Goal: Task Accomplishment & Management: Complete application form

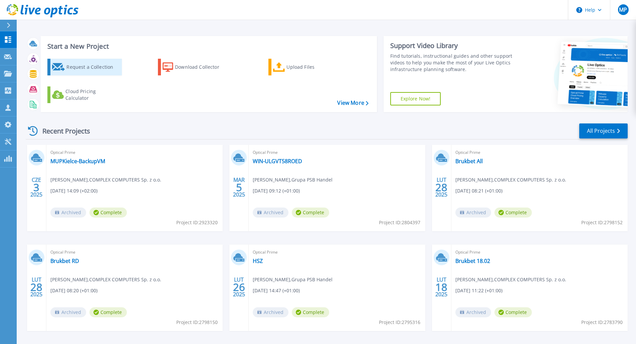
click at [73, 70] on div "Request a Collection" at bounding box center [92, 66] width 53 height 13
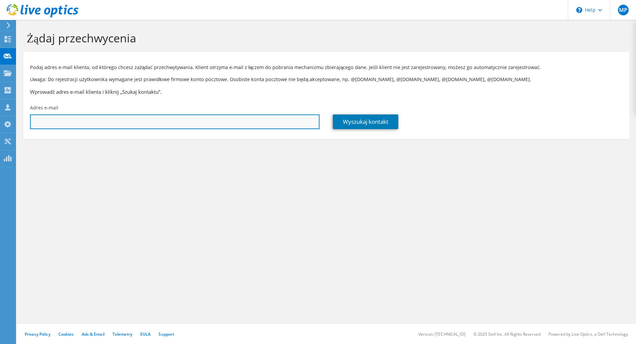
click at [55, 122] on input "text" at bounding box center [174, 122] width 289 height 15
type input "jacek.cebula@megamarket.pl"
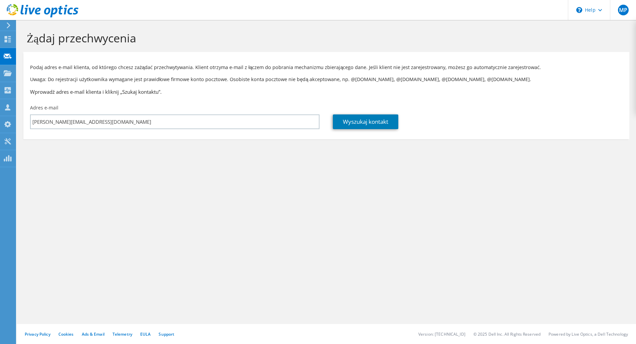
click at [147, 212] on div "Żądaj przechwycenia Podaj adres e-mail klienta, od którego chcesz zażądać przec…" at bounding box center [326, 182] width 619 height 324
click at [361, 122] on link "Wyszukaj kontakt" at bounding box center [365, 122] width 65 height 15
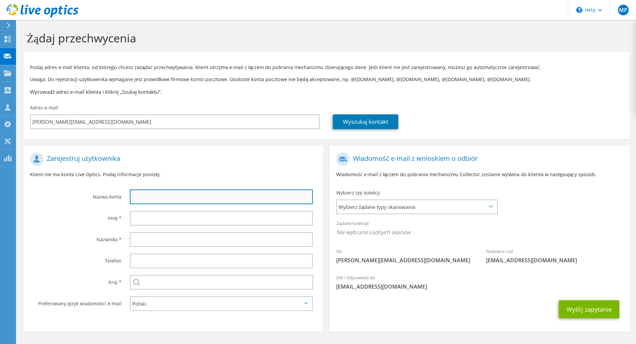
click at [153, 197] on input "text" at bounding box center [221, 197] width 183 height 15
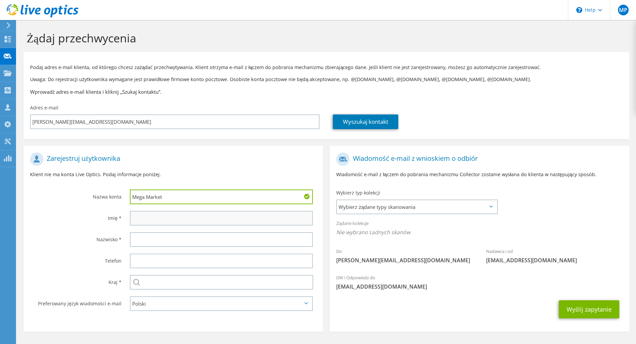
type input "Mega Market"
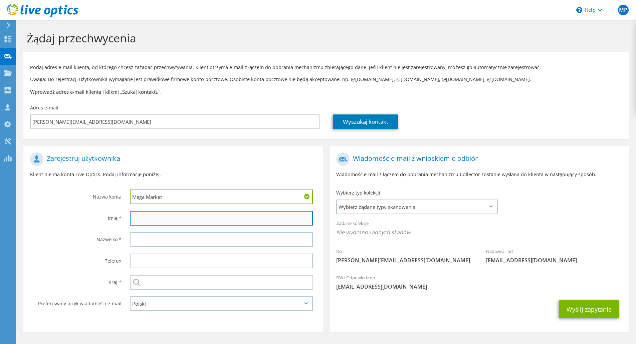
click at [147, 217] on input "text" at bounding box center [221, 218] width 183 height 15
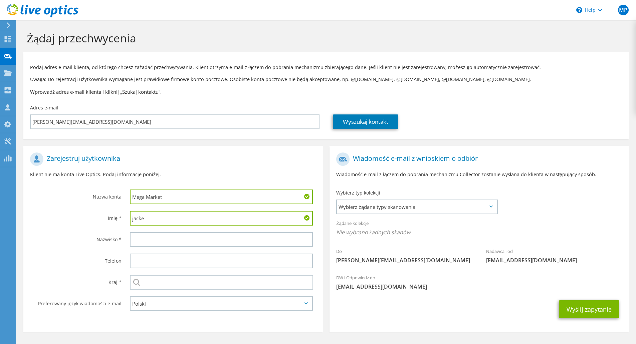
click at [135, 221] on input "jacke" at bounding box center [221, 218] width 183 height 15
type input "Jacek"
type input "V"
type input "Cebula"
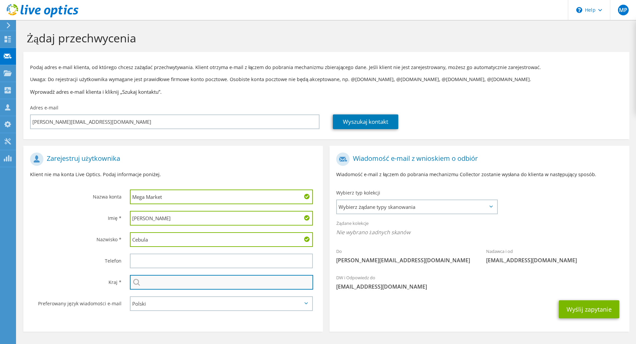
click at [155, 283] on input "text" at bounding box center [221, 282] width 183 height 15
type input "Polska"
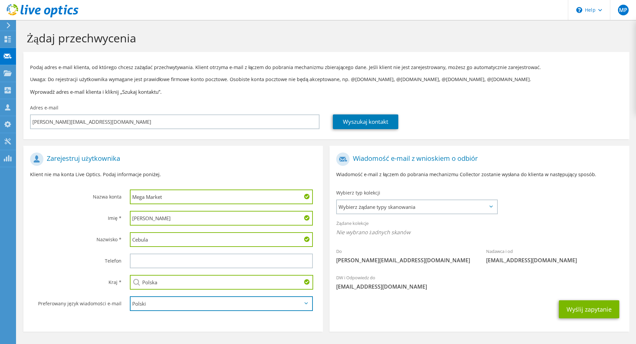
click at [207, 301] on select "English Deutsch Español Français Italiano Polski Português Русский 한국어 中文 日本語" at bounding box center [221, 303] width 183 height 15
click at [251, 302] on select "English Deutsch Español Français Italiano Polski Português Русский 한국어 中文 日本語" at bounding box center [221, 303] width 183 height 15
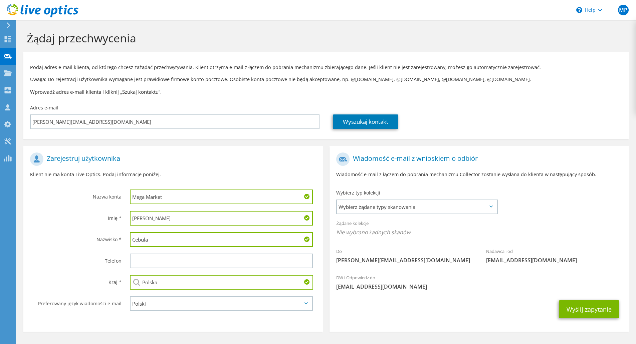
click at [503, 307] on div "Wyślij zapytanie" at bounding box center [478, 309] width 299 height 25
click at [449, 206] on span "Wybierz żądane typy skanowania" at bounding box center [417, 206] width 160 height 13
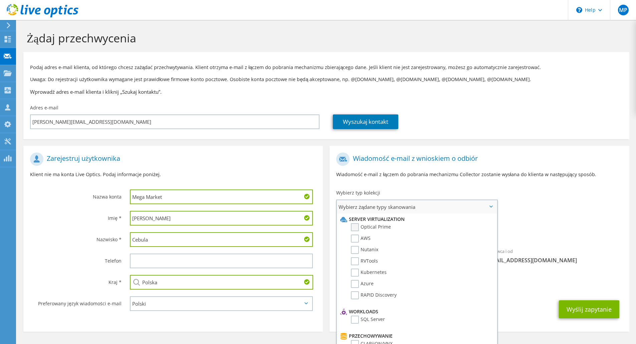
click at [358, 225] on label "Optical Prime" at bounding box center [371, 227] width 40 height 8
click at [0, 0] on input "Optical Prime" at bounding box center [0, 0] width 0 height 0
click at [355, 283] on label "Azure" at bounding box center [362, 284] width 23 height 8
click at [0, 0] on input "Azure" at bounding box center [0, 0] width 0 height 0
click at [353, 284] on label "Azure" at bounding box center [362, 284] width 23 height 8
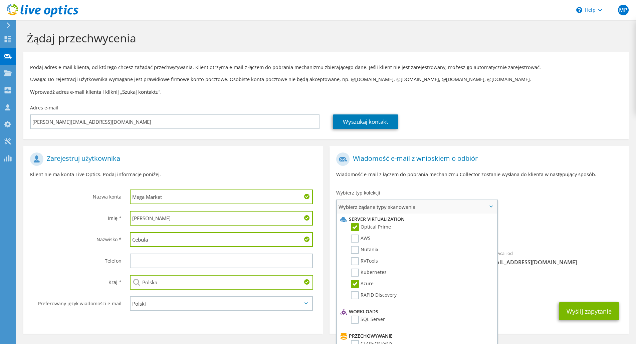
click at [0, 0] on input "Azure" at bounding box center [0, 0] width 0 height 0
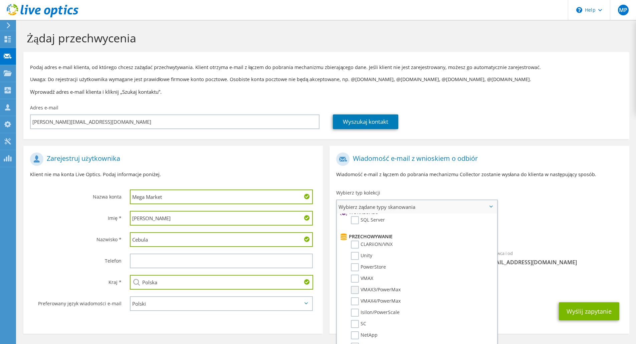
scroll to position [100, 0]
click at [356, 220] on label "SQL Server" at bounding box center [368, 220] width 34 height 8
click at [0, 0] on input "SQL Server" at bounding box center [0, 0] width 0 height 0
click at [548, 238] on span "Optical Prime SQL Server" at bounding box center [479, 234] width 286 height 11
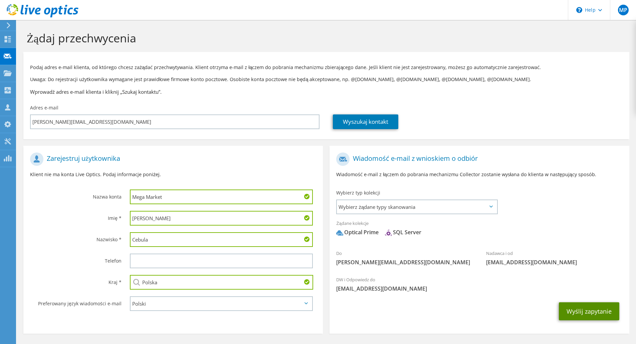
click at [589, 309] on button "Wyślij zapytanie" at bounding box center [589, 311] width 60 height 18
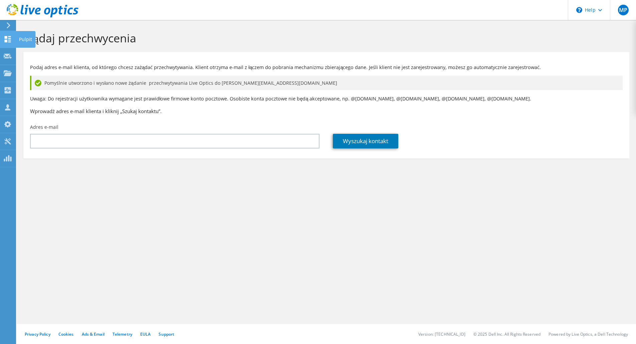
click at [7, 42] on use at bounding box center [8, 39] width 6 height 6
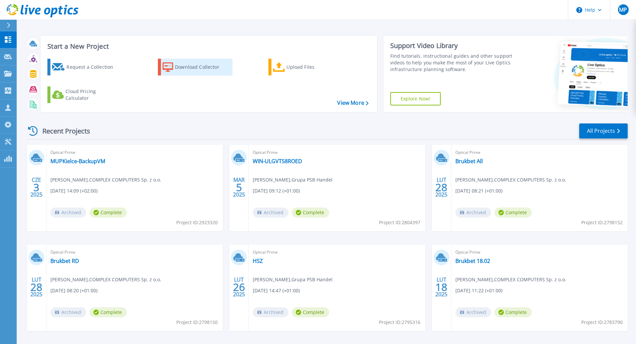
click at [181, 67] on div "Download Collector" at bounding box center [201, 66] width 53 height 13
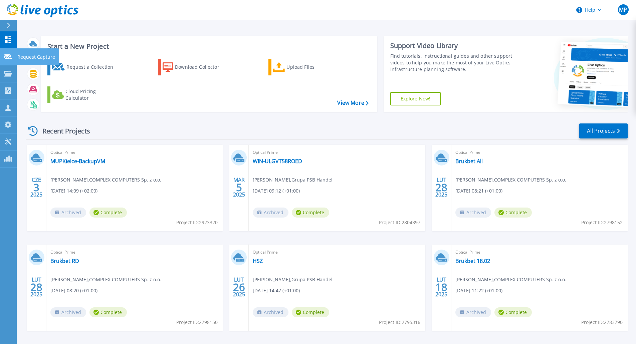
click at [5, 56] on icon at bounding box center [8, 56] width 8 height 5
click at [12, 40] on link "Dashboard Dashboard" at bounding box center [8, 39] width 17 height 17
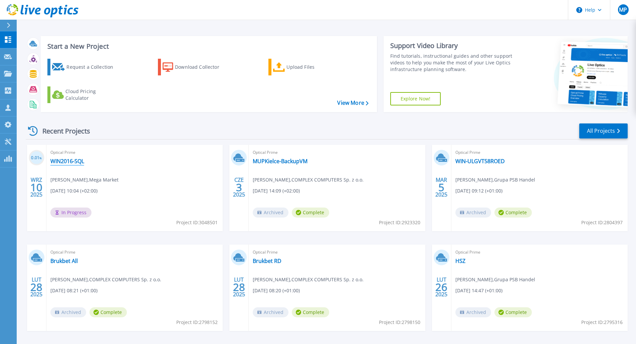
click at [66, 160] on link "WIN2016-SQL" at bounding box center [67, 161] width 34 height 7
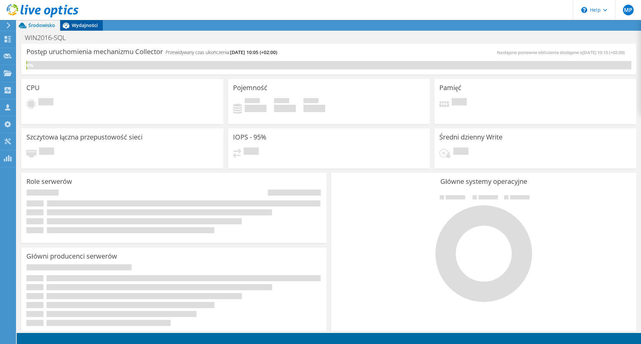
click at [87, 26] on span "Wydajności" at bounding box center [85, 25] width 26 height 6
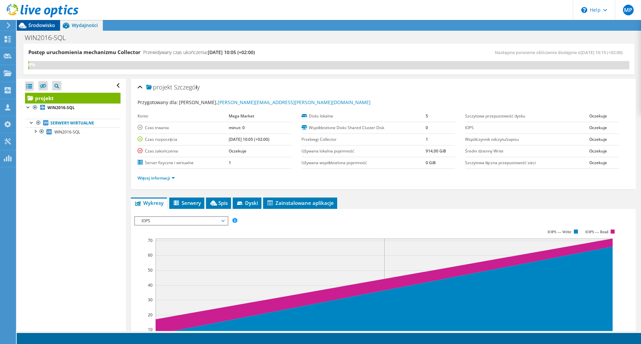
click at [39, 28] on span "Środowisko" at bounding box center [41, 25] width 27 height 6
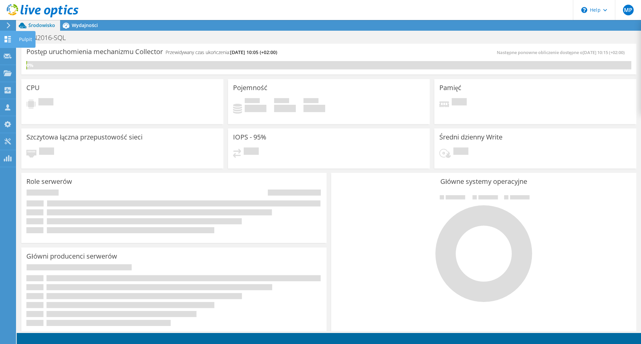
click at [11, 40] on use at bounding box center [8, 39] width 6 height 6
